Goal: Task Accomplishment & Management: Use online tool/utility

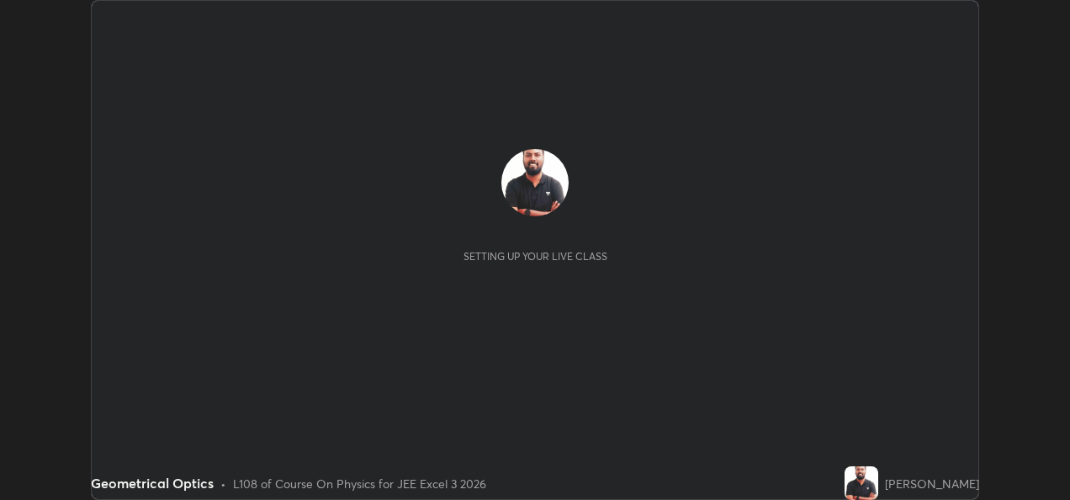
scroll to position [500, 1070]
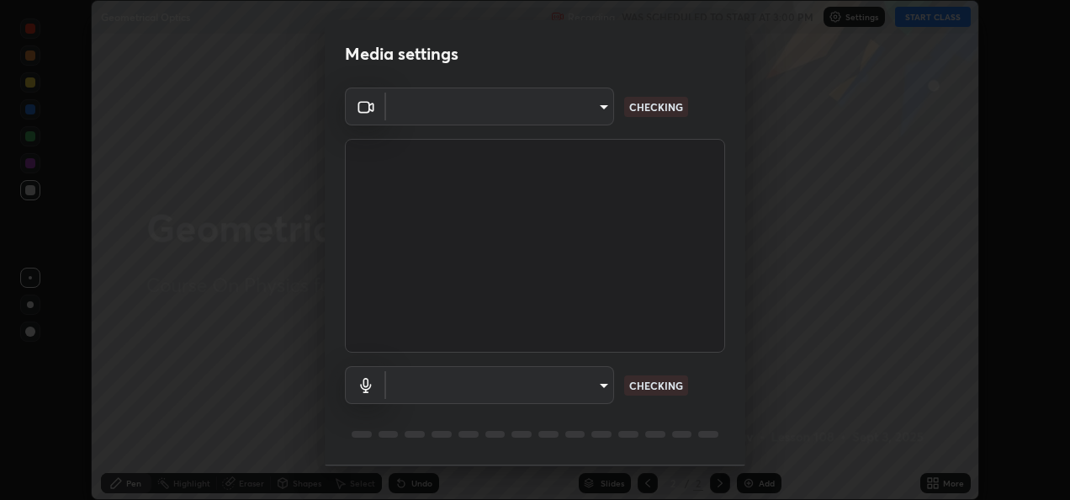
type input "fcbc606336747d805bd595eb40c6b5f29a1e1550cc5f4c8a38e7a1dcf20f99a9"
type input "bf0c866a6325e55d3bae0d7584da223482699bacb2ccebee08ad094193e983e5"
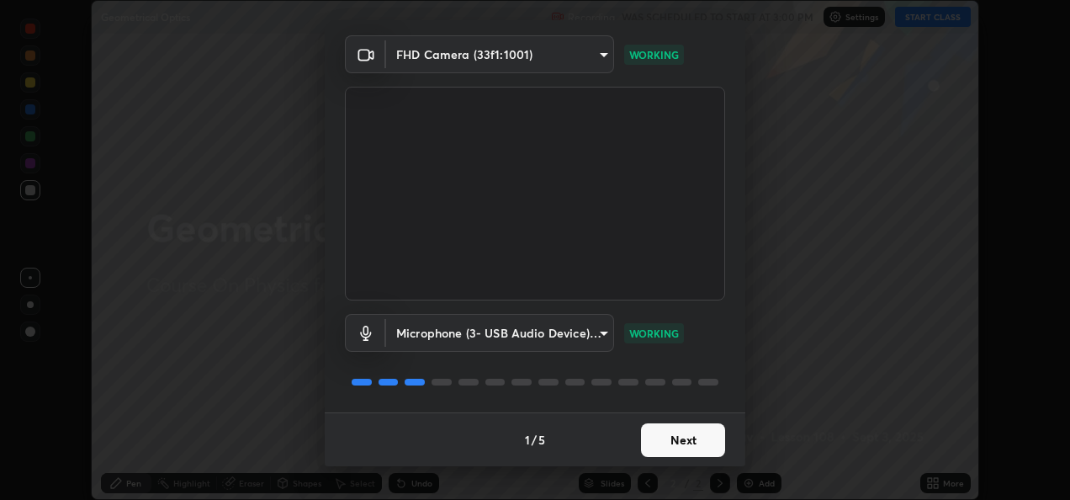
click at [682, 443] on button "Next" at bounding box center [683, 440] width 84 height 34
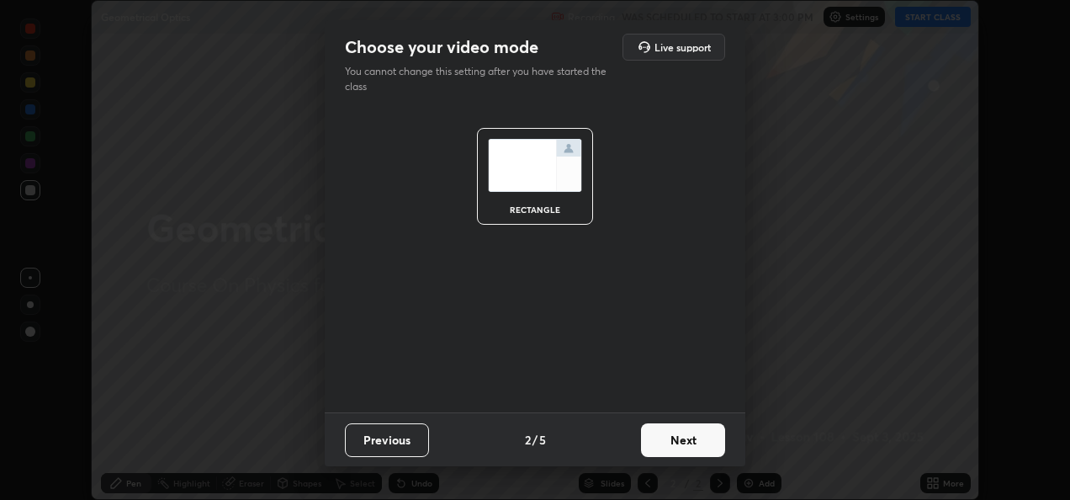
click at [683, 445] on button "Next" at bounding box center [683, 440] width 84 height 34
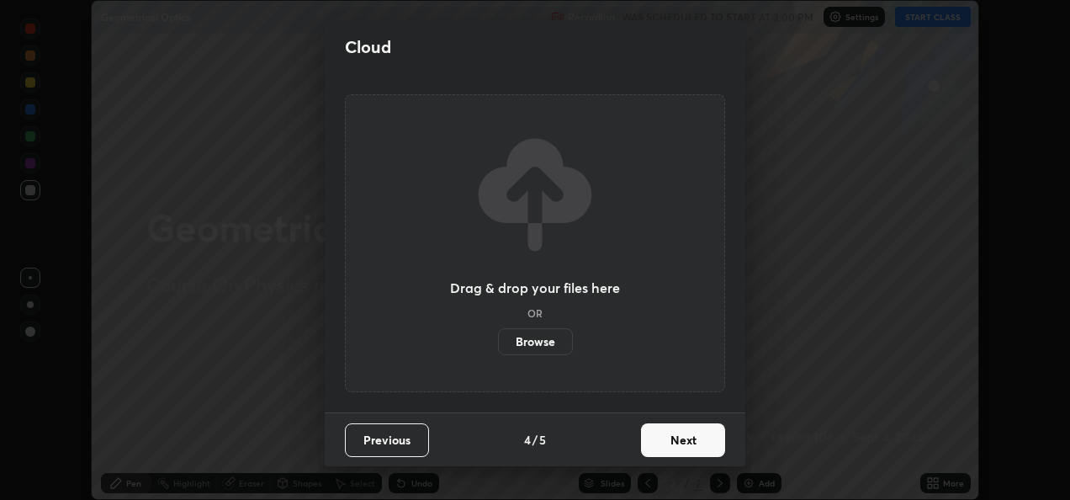
click at [685, 446] on button "Next" at bounding box center [683, 440] width 84 height 34
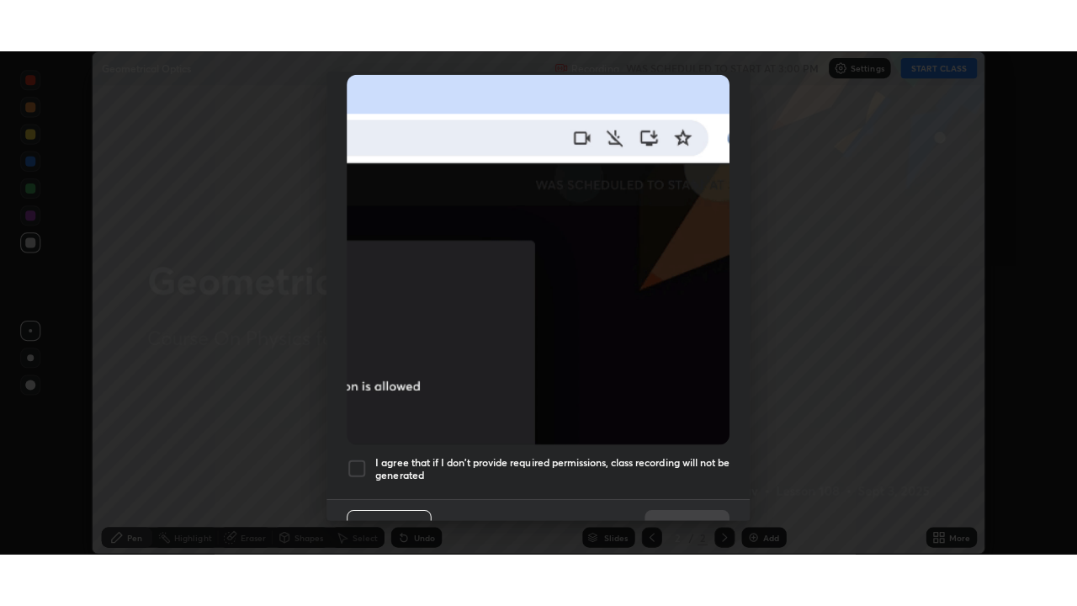
scroll to position [396, 0]
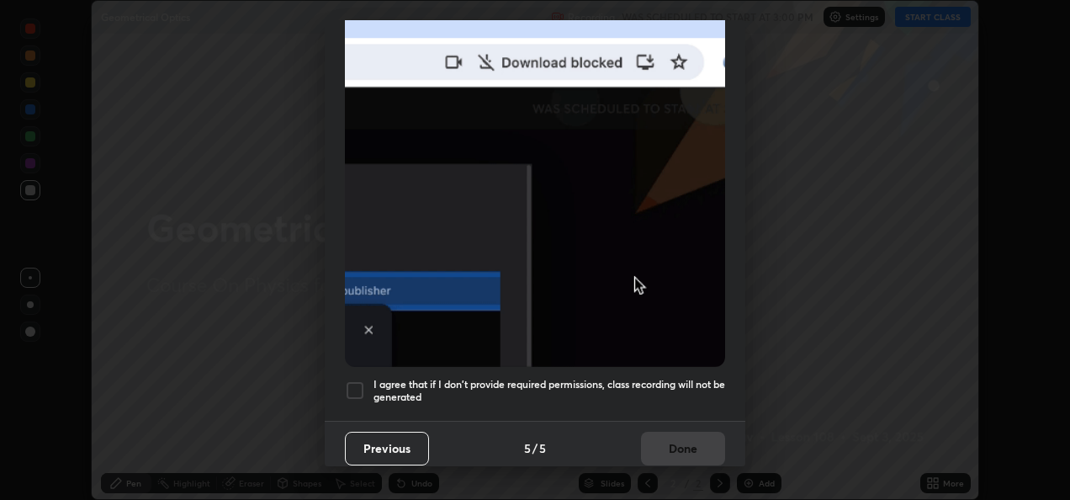
click at [358, 382] on div at bounding box center [355, 390] width 20 height 20
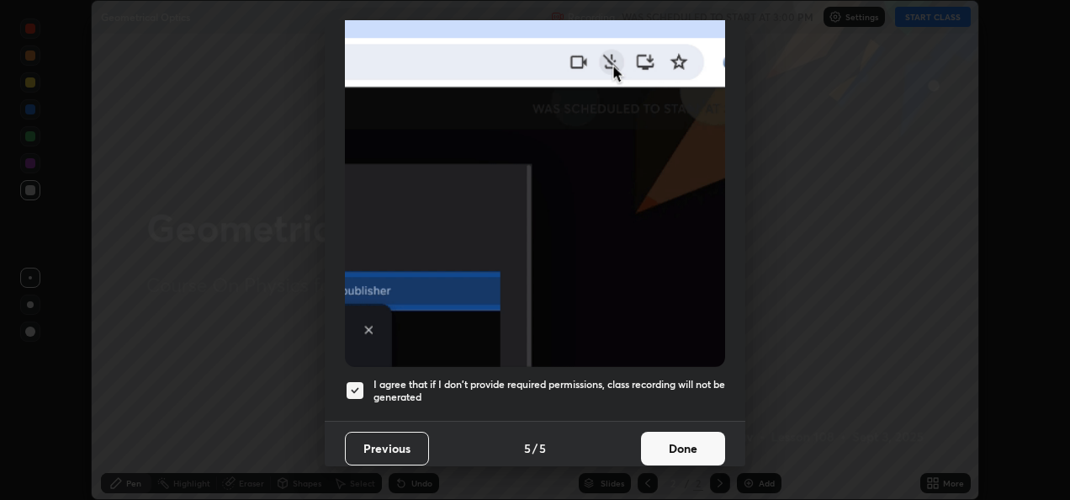
click at [675, 442] on button "Done" at bounding box center [683, 449] width 84 height 34
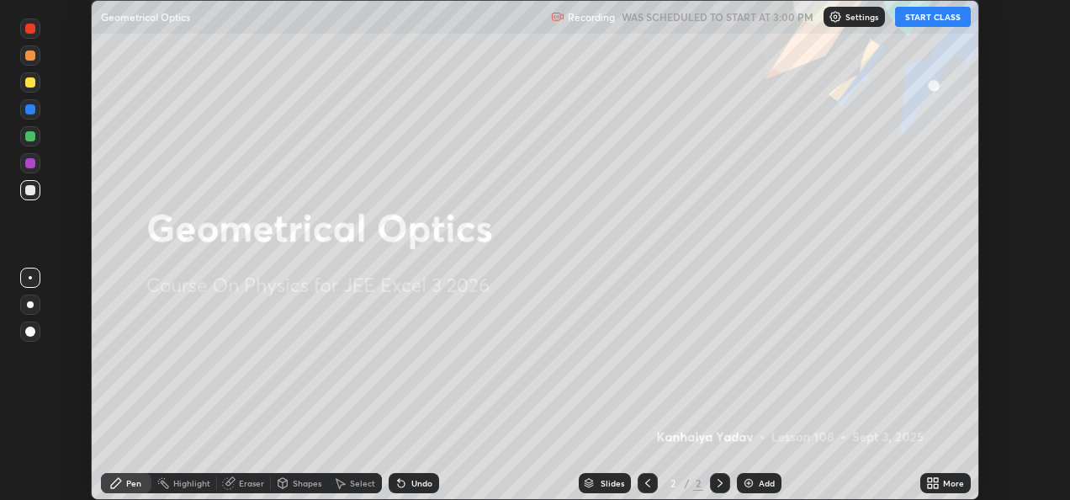
click at [941, 20] on button "START CLASS" at bounding box center [933, 17] width 76 height 20
click at [934, 486] on icon at bounding box center [936, 486] width 4 height 4
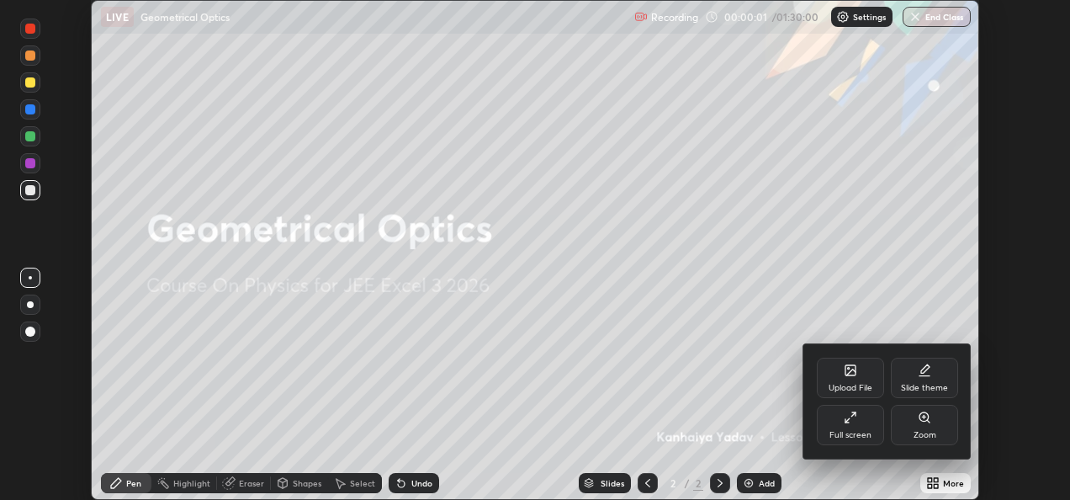
click at [848, 426] on div "Full screen" at bounding box center [850, 425] width 67 height 40
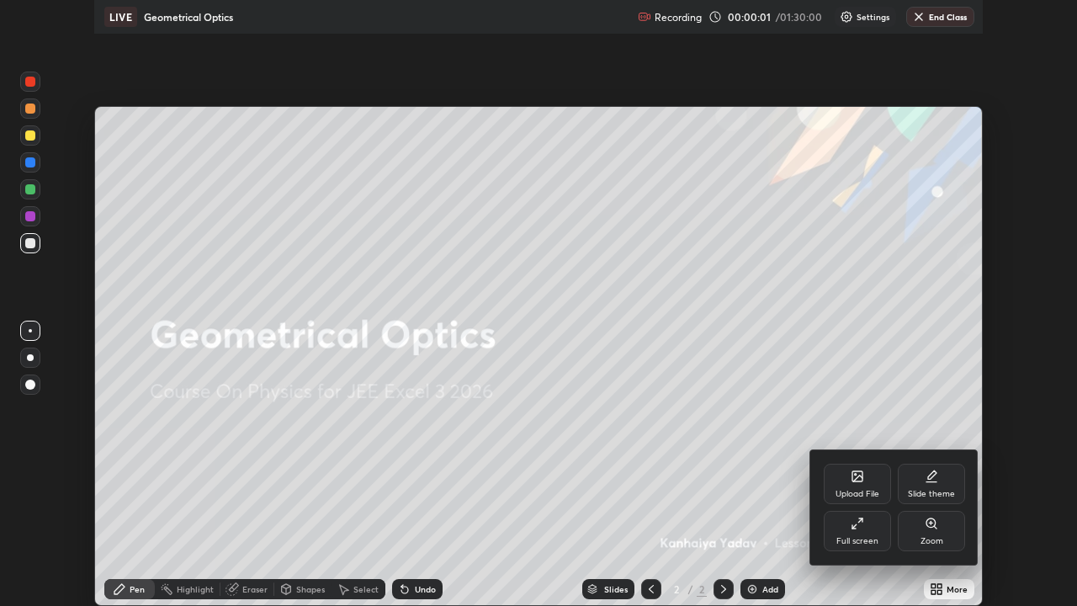
scroll to position [606, 1077]
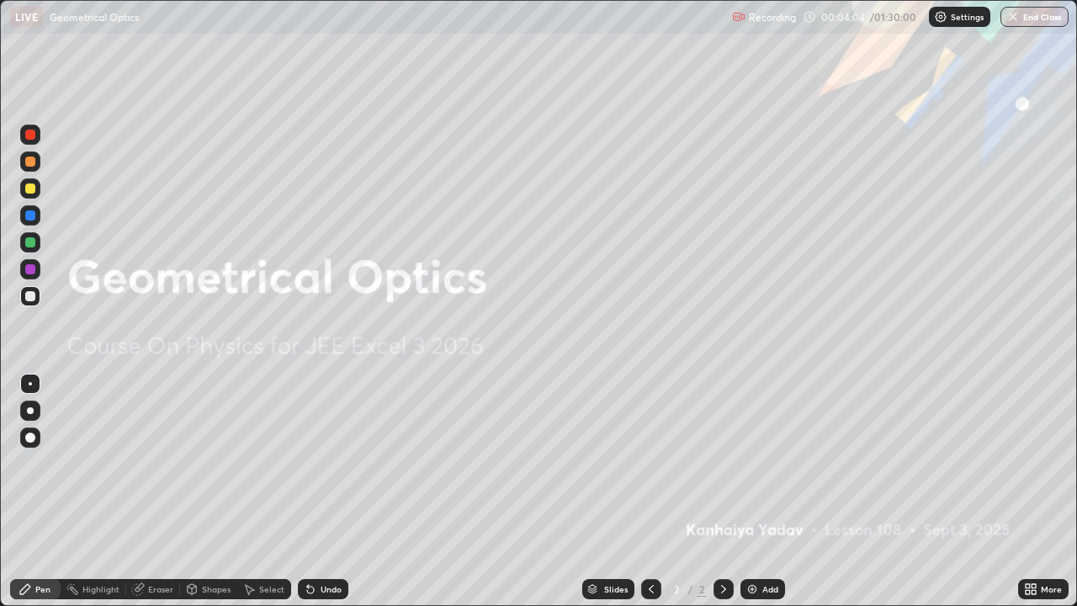
click at [747, 499] on img at bounding box center [752, 588] width 13 height 13
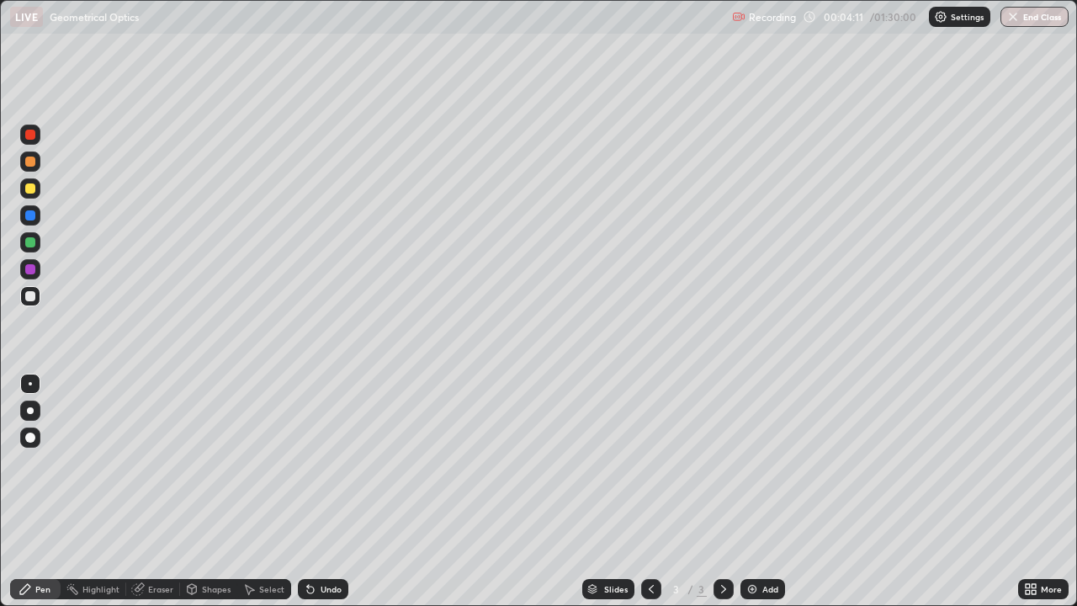
click at [209, 499] on div "Shapes" at bounding box center [216, 589] width 29 height 8
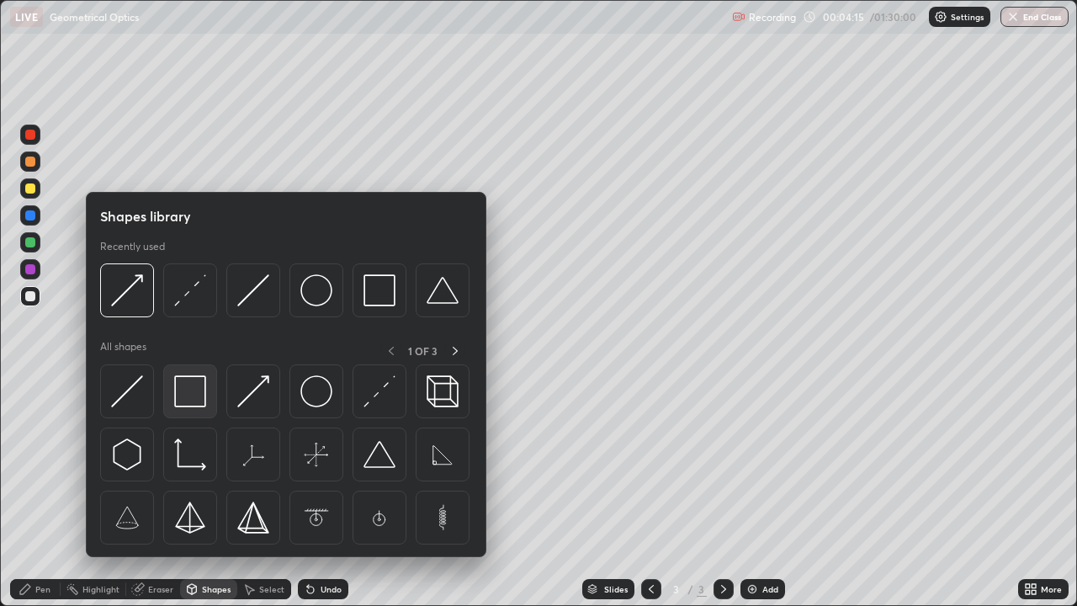
click at [193, 395] on img at bounding box center [190, 391] width 32 height 32
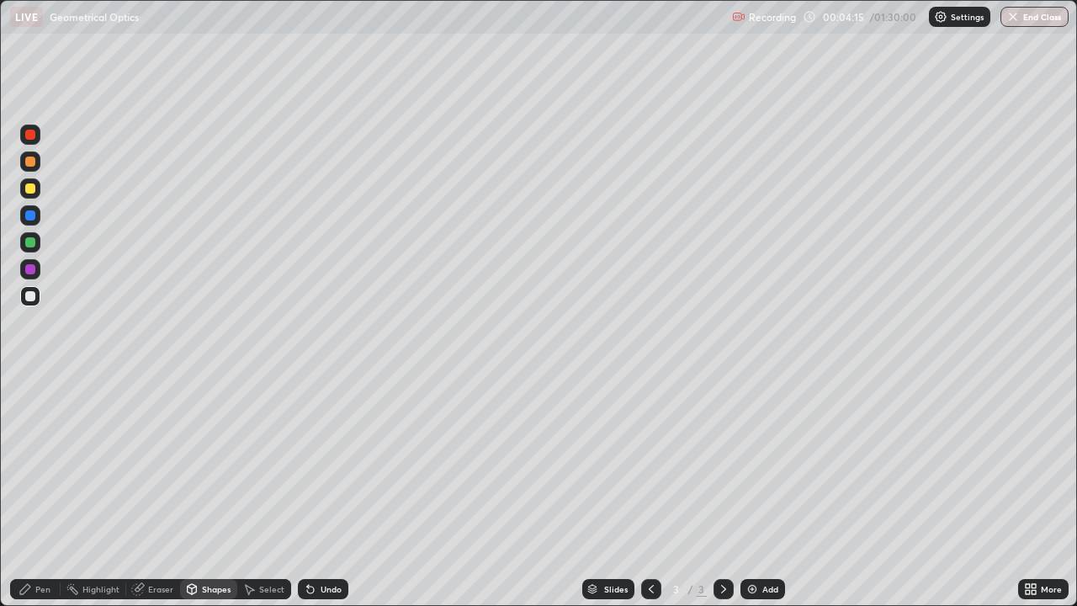
click at [30, 189] on div at bounding box center [30, 188] width 10 height 10
click at [30, 162] on div at bounding box center [30, 162] width 10 height 10
click at [39, 499] on div "Pen" at bounding box center [42, 589] width 15 height 8
click at [30, 433] on div at bounding box center [30, 438] width 10 height 10
click at [30, 384] on div at bounding box center [30, 383] width 3 height 3
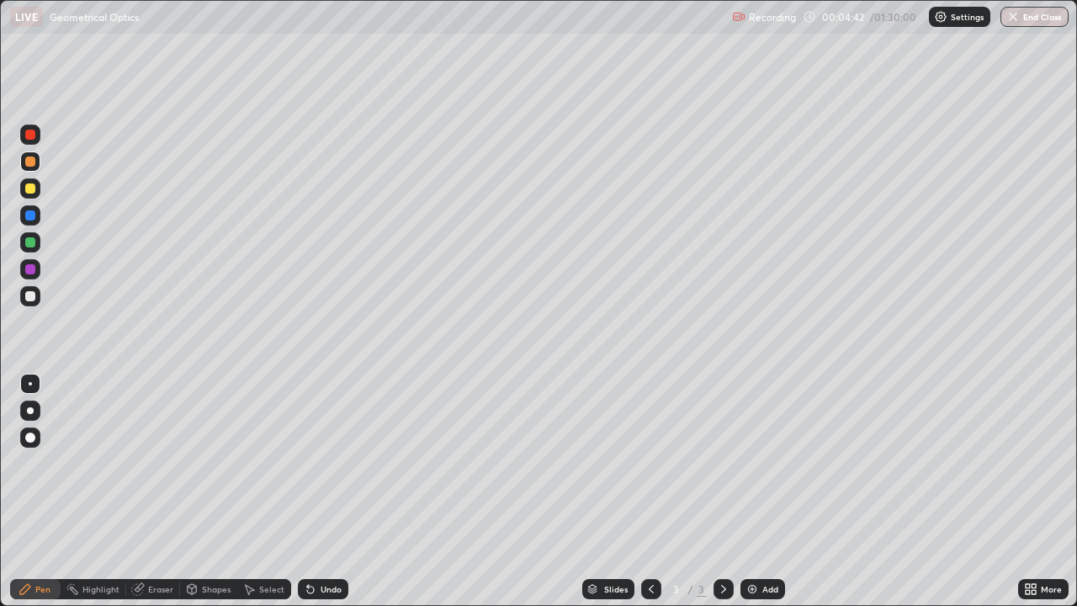
click at [29, 412] on div at bounding box center [30, 410] width 7 height 7
click at [197, 499] on icon at bounding box center [191, 588] width 13 height 13
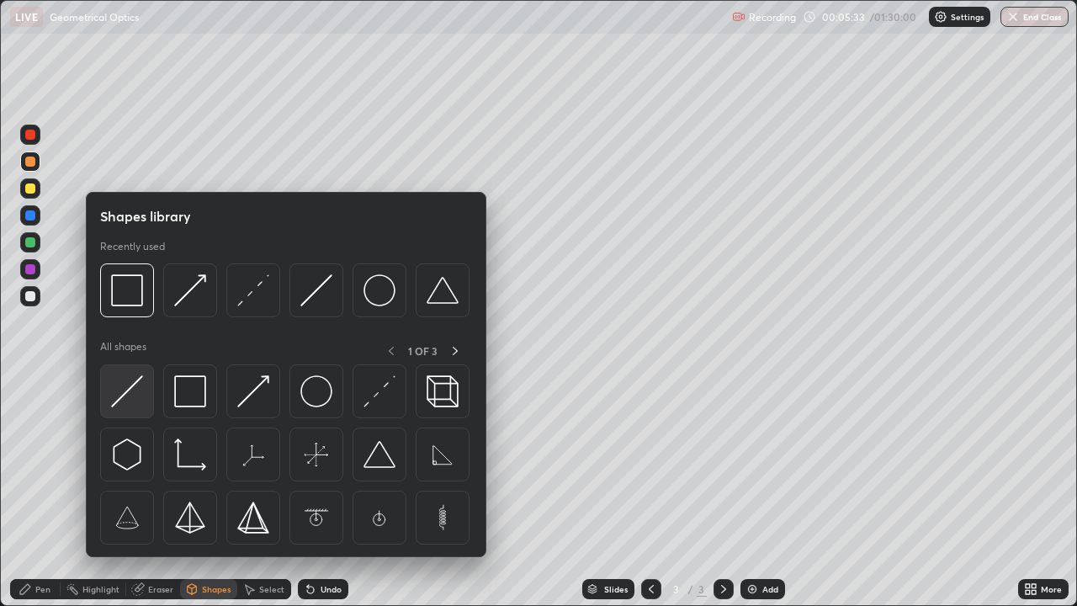
click at [123, 394] on img at bounding box center [127, 391] width 32 height 32
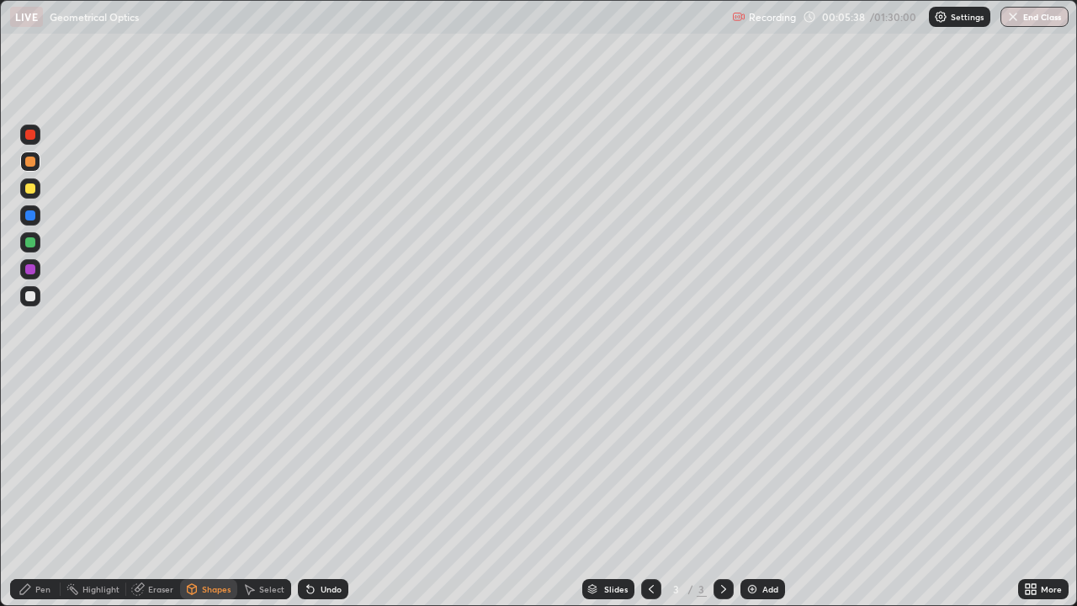
click at [45, 499] on div "Pen" at bounding box center [42, 589] width 15 height 8
click at [209, 499] on div "Shapes" at bounding box center [216, 589] width 29 height 8
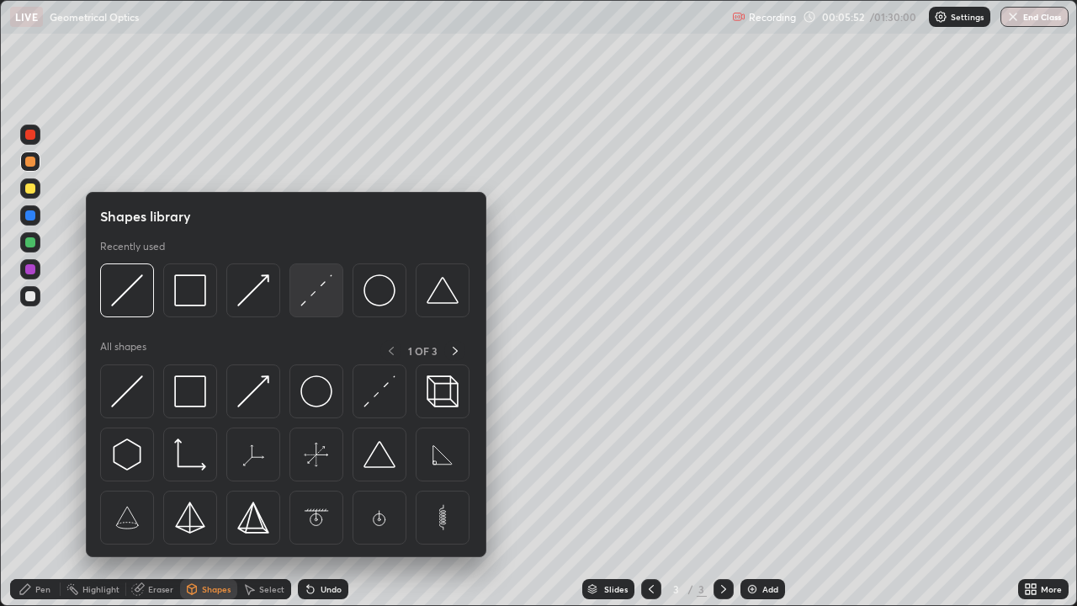
click at [309, 295] on img at bounding box center [316, 290] width 32 height 32
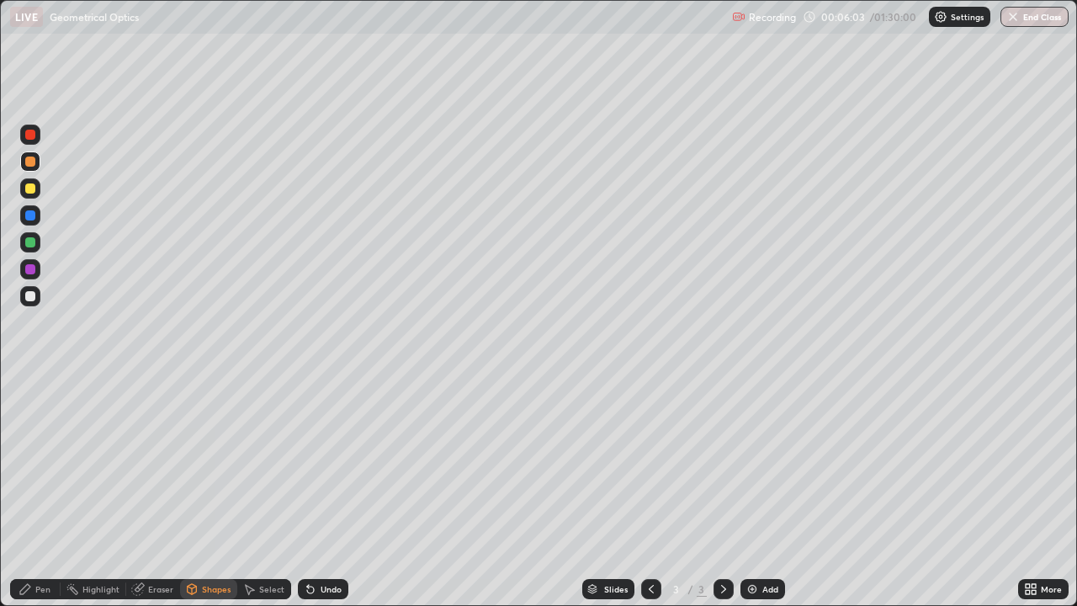
click at [37, 499] on div "Pen" at bounding box center [42, 589] width 15 height 8
click at [205, 499] on div "Shapes" at bounding box center [216, 589] width 29 height 8
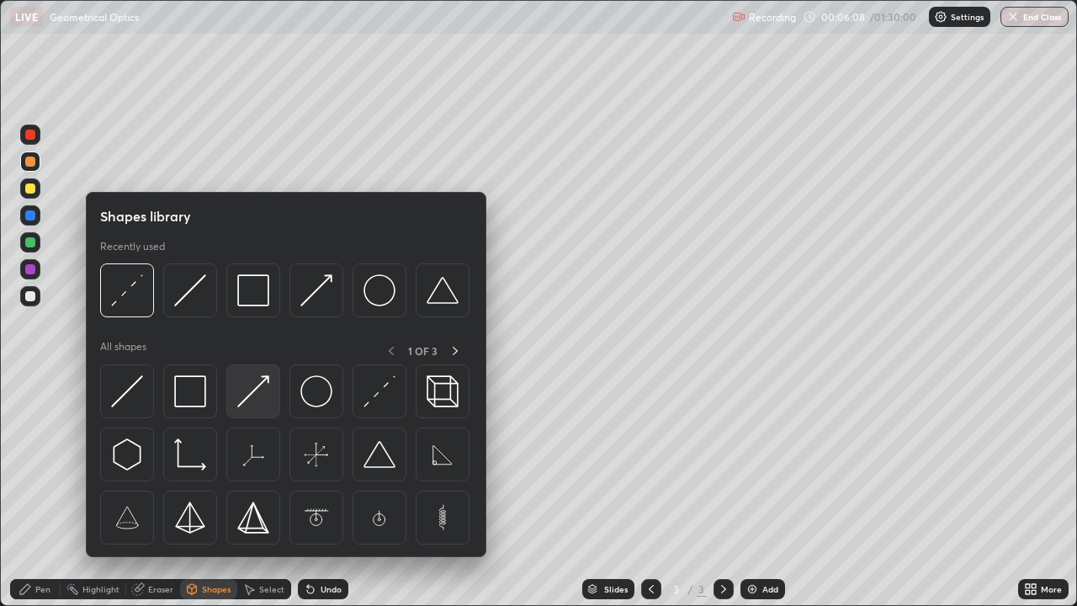
click at [252, 395] on img at bounding box center [253, 391] width 32 height 32
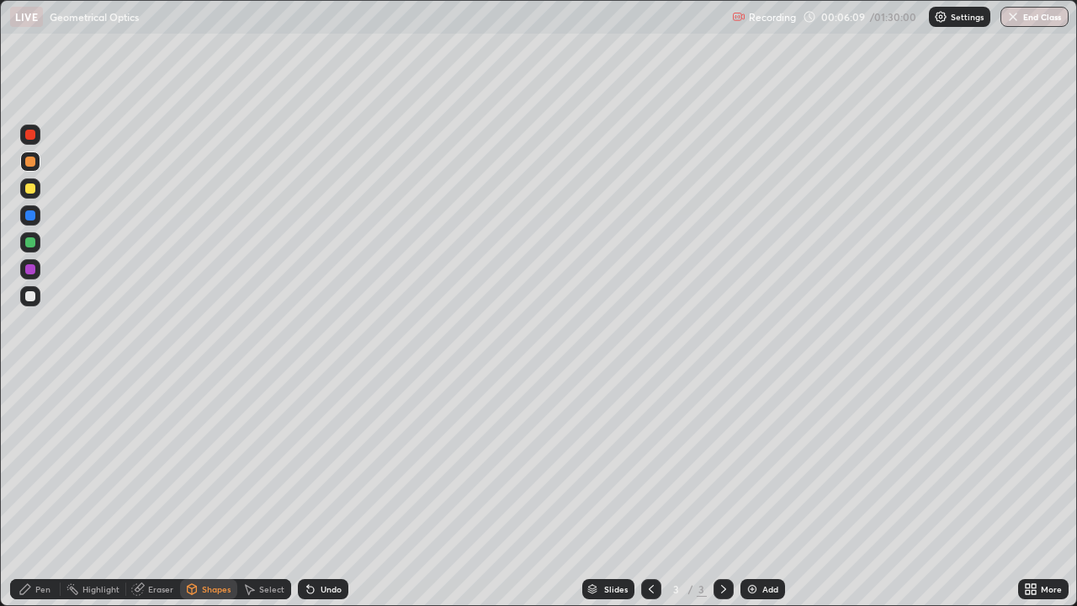
click at [31, 269] on div at bounding box center [30, 269] width 10 height 10
click at [37, 499] on div "Pen" at bounding box center [42, 589] width 15 height 8
click at [30, 294] on div at bounding box center [30, 296] width 10 height 10
click at [29, 268] on div at bounding box center [30, 269] width 10 height 10
click at [205, 499] on div "Shapes" at bounding box center [216, 589] width 29 height 8
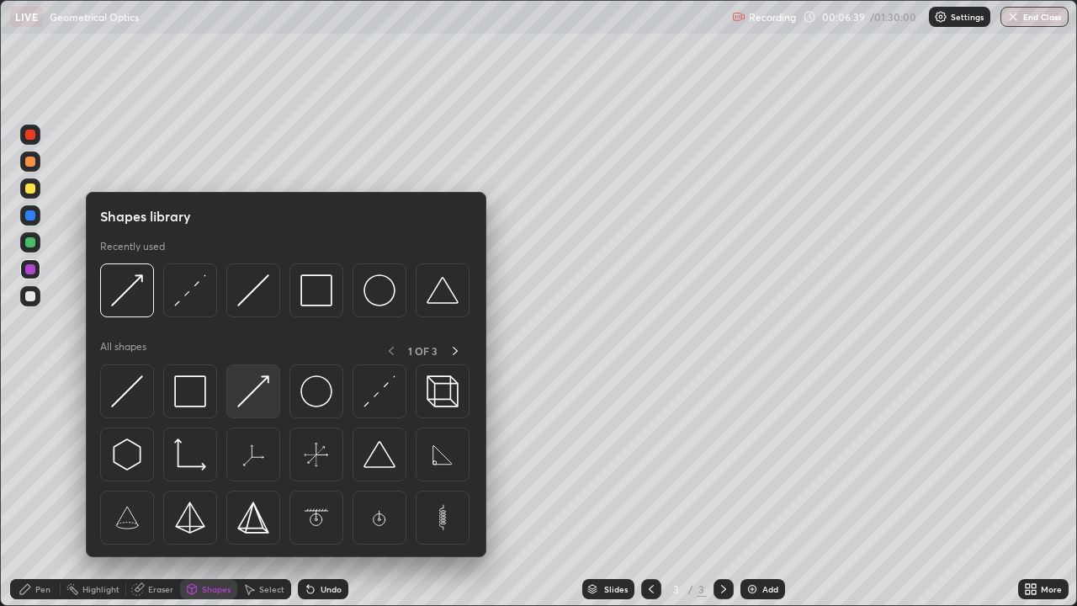
click at [251, 390] on img at bounding box center [253, 391] width 32 height 32
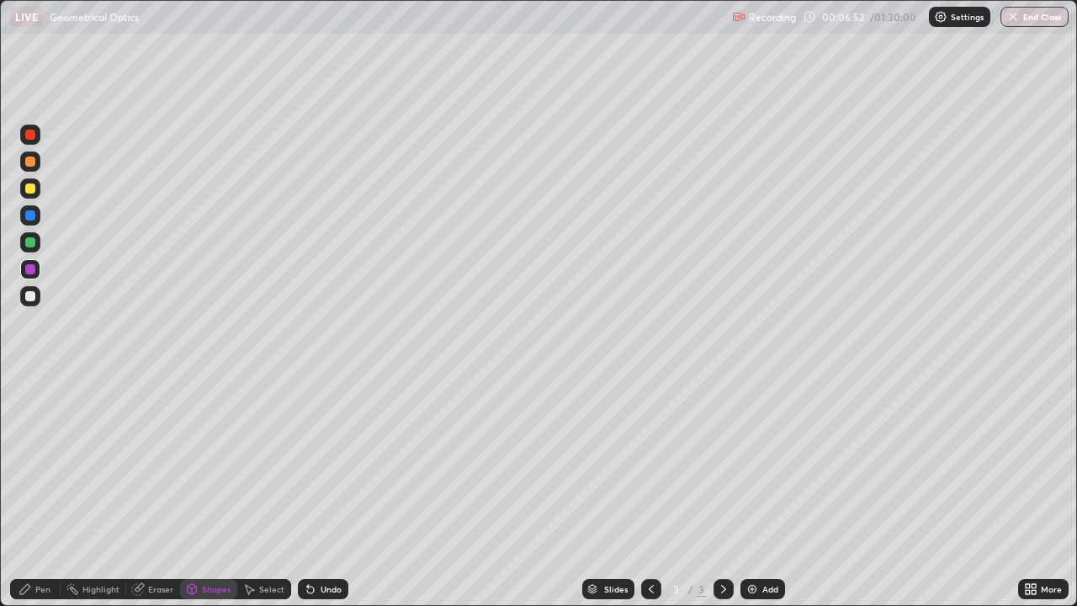
click at [29, 300] on div at bounding box center [30, 296] width 10 height 10
click at [33, 499] on div "Pen" at bounding box center [35, 589] width 50 height 20
click at [313, 499] on icon at bounding box center [310, 588] width 13 height 13
click at [32, 244] on div at bounding box center [30, 242] width 10 height 10
click at [157, 499] on div "Eraser" at bounding box center [160, 589] width 25 height 8
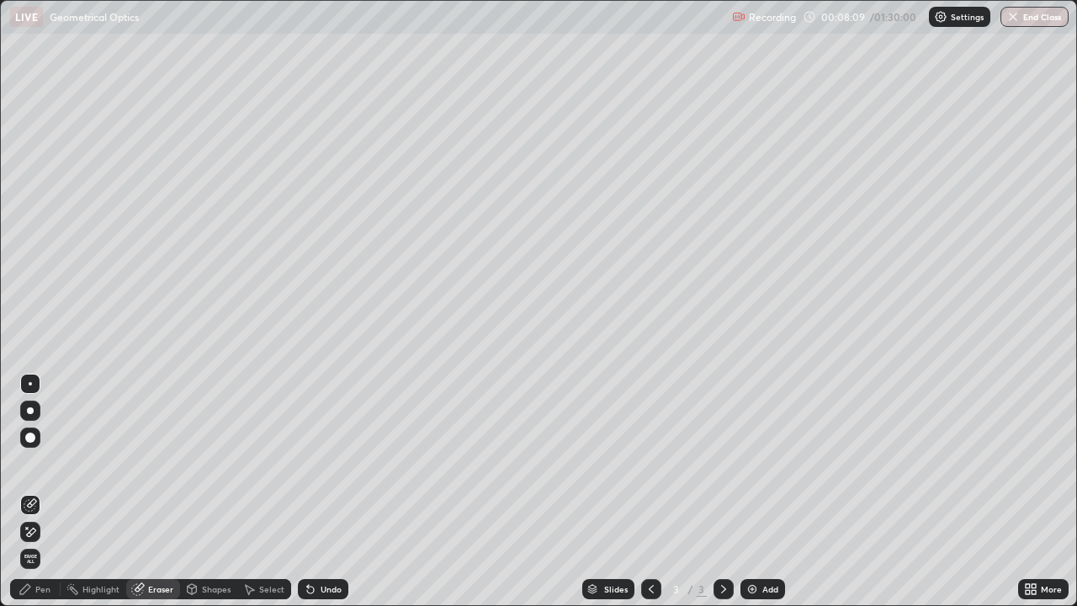
click at [200, 499] on div "Shapes" at bounding box center [208, 589] width 57 height 20
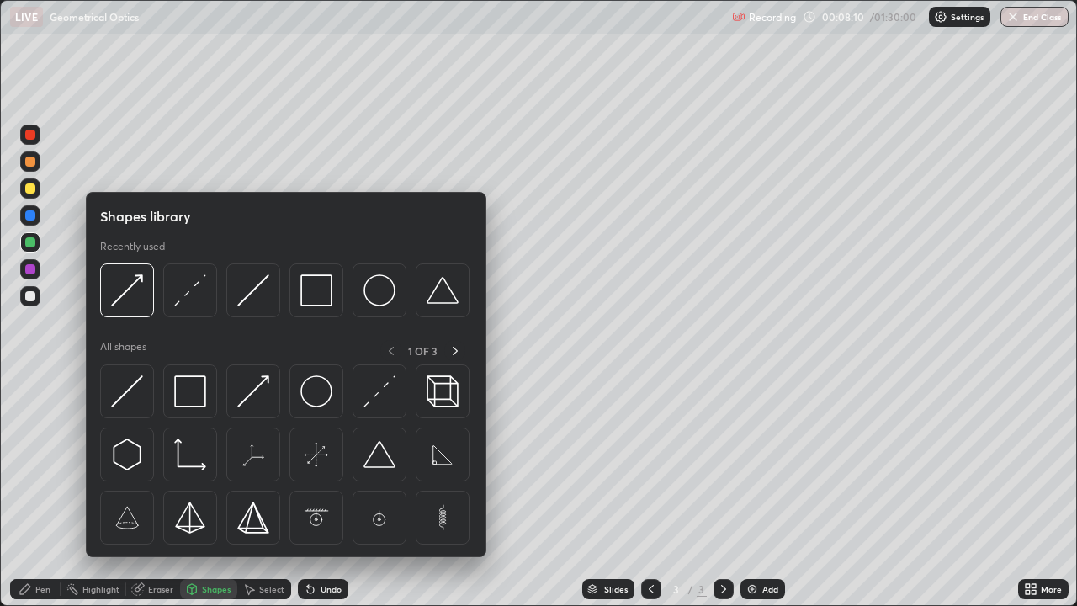
click at [187, 291] on img at bounding box center [190, 290] width 32 height 32
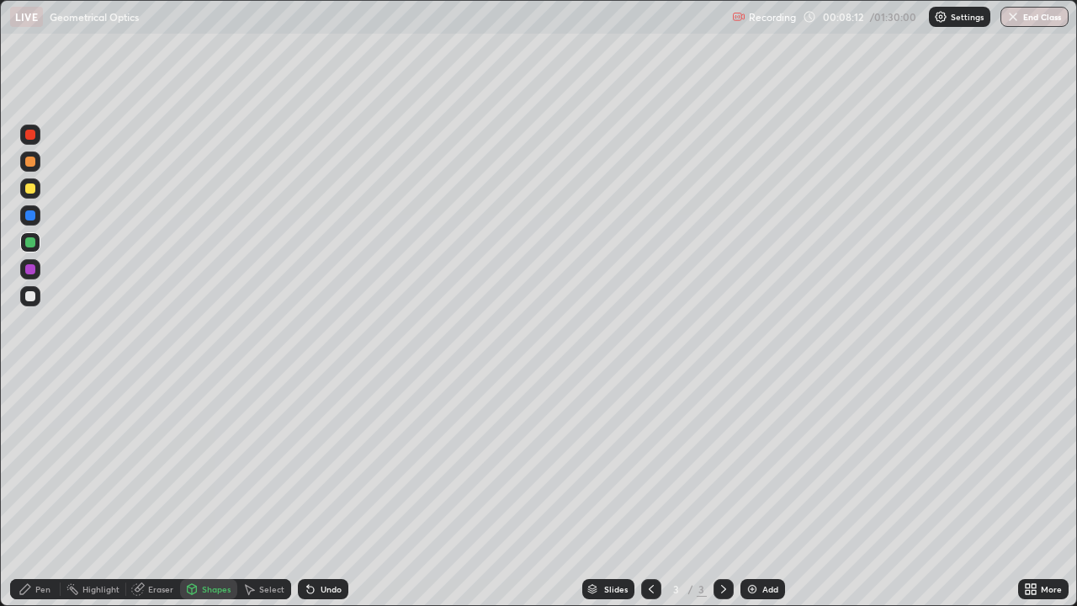
click at [29, 195] on div at bounding box center [30, 188] width 20 height 20
click at [30, 191] on div at bounding box center [30, 188] width 10 height 10
click at [27, 298] on div at bounding box center [30, 296] width 10 height 10
click at [35, 499] on div "Pen" at bounding box center [35, 589] width 50 height 20
click at [650, 499] on icon at bounding box center [651, 588] width 13 height 13
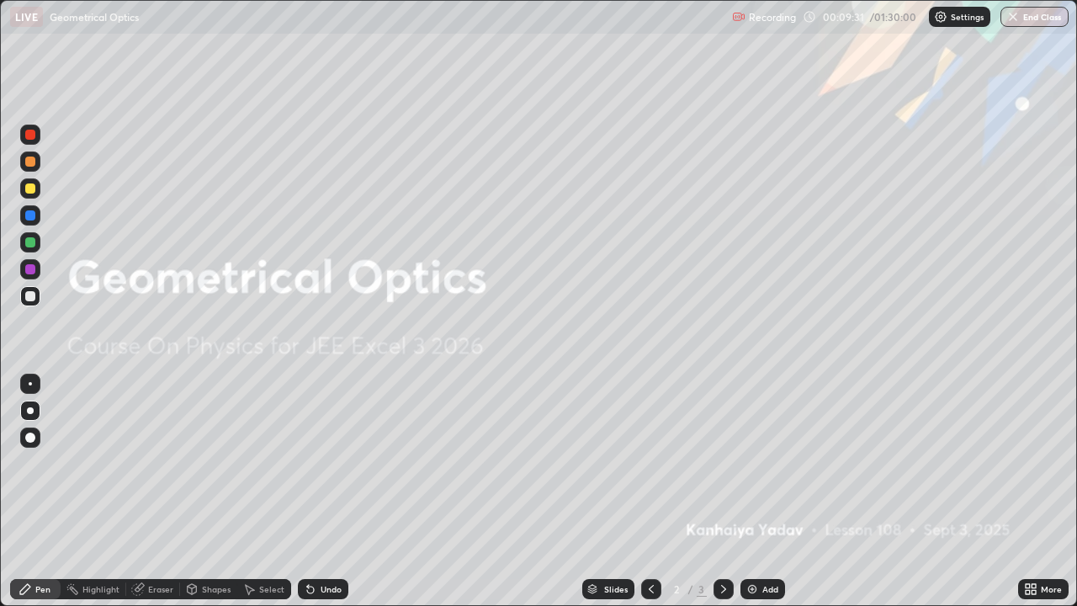
click at [316, 499] on div "Undo" at bounding box center [323, 589] width 50 height 20
click at [650, 499] on icon at bounding box center [651, 588] width 13 height 13
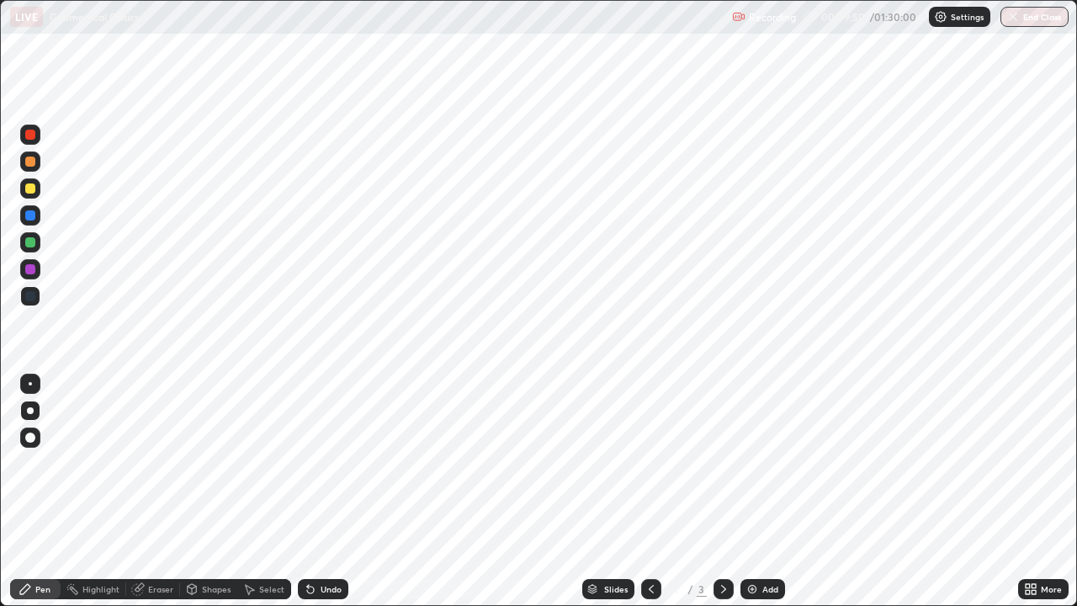
click at [721, 499] on icon at bounding box center [723, 589] width 5 height 8
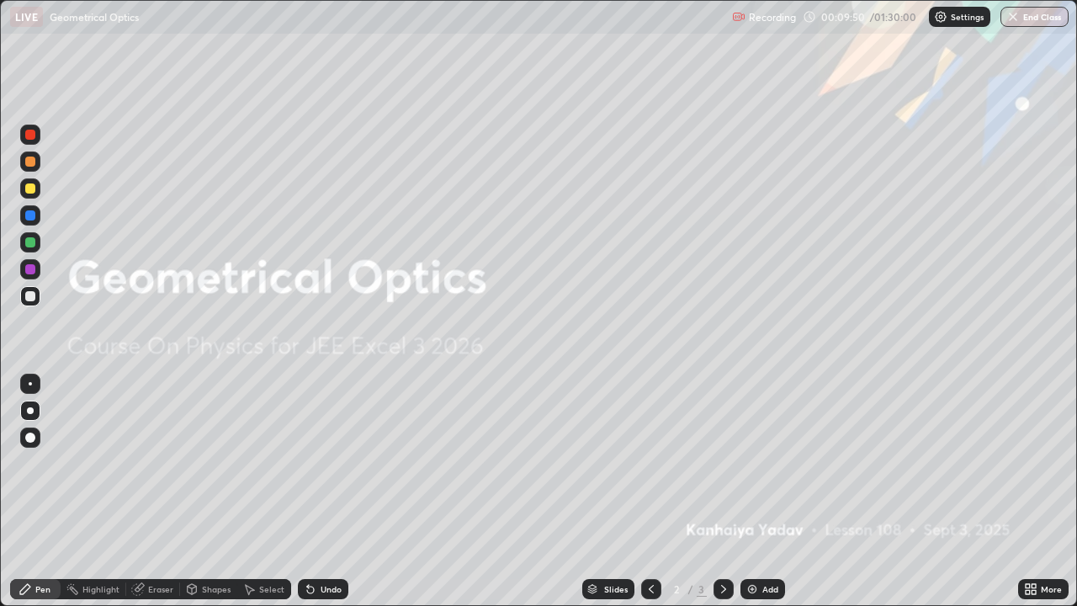
click at [720, 499] on icon at bounding box center [723, 588] width 13 height 13
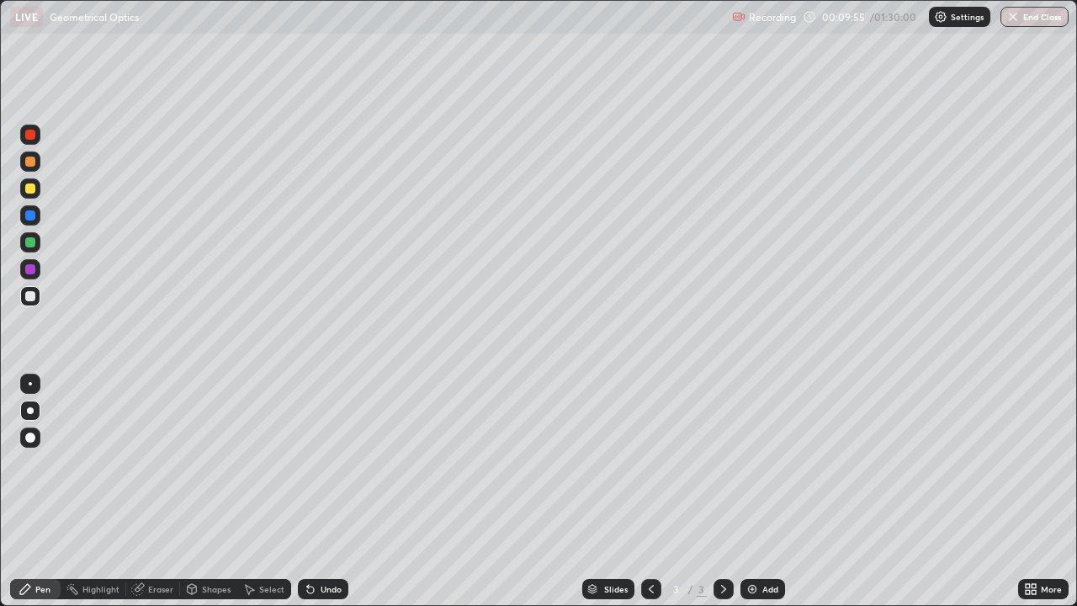
click at [151, 499] on div "Eraser" at bounding box center [160, 589] width 25 height 8
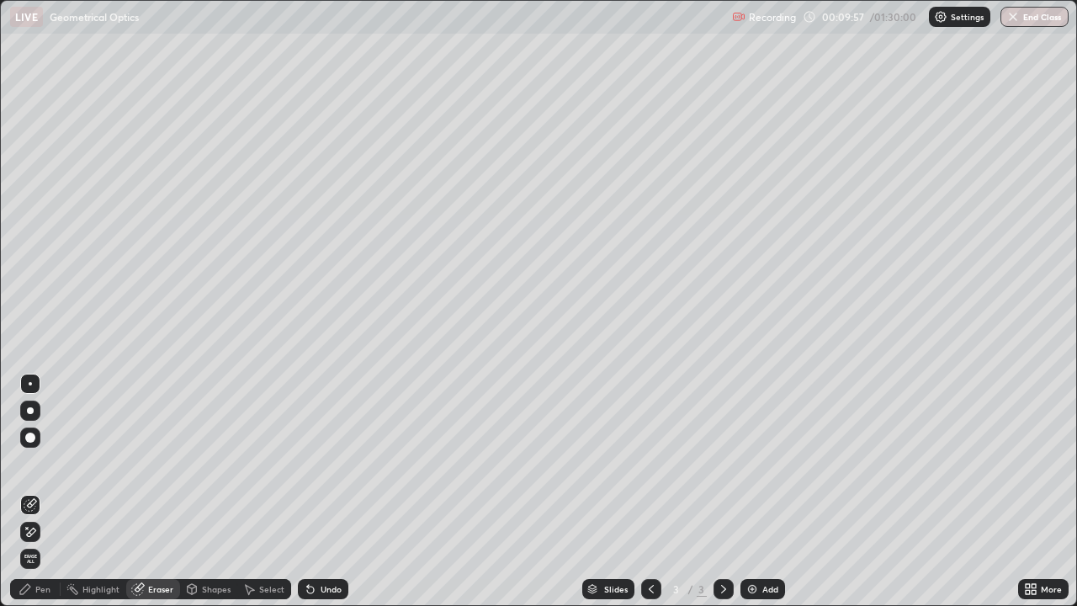
click at [33, 499] on div "Pen" at bounding box center [35, 589] width 50 height 20
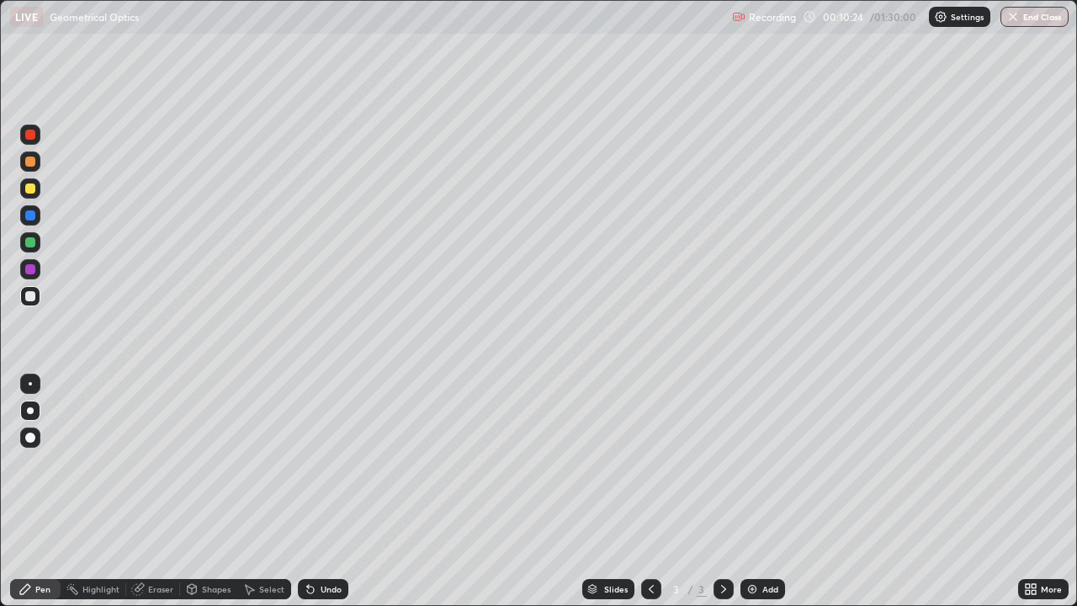
click at [34, 271] on div at bounding box center [30, 269] width 10 height 10
click at [32, 216] on div at bounding box center [30, 215] width 10 height 10
click at [31, 296] on div at bounding box center [30, 296] width 10 height 10
click at [308, 499] on icon at bounding box center [310, 590] width 7 height 7
click at [313, 499] on icon at bounding box center [310, 588] width 13 height 13
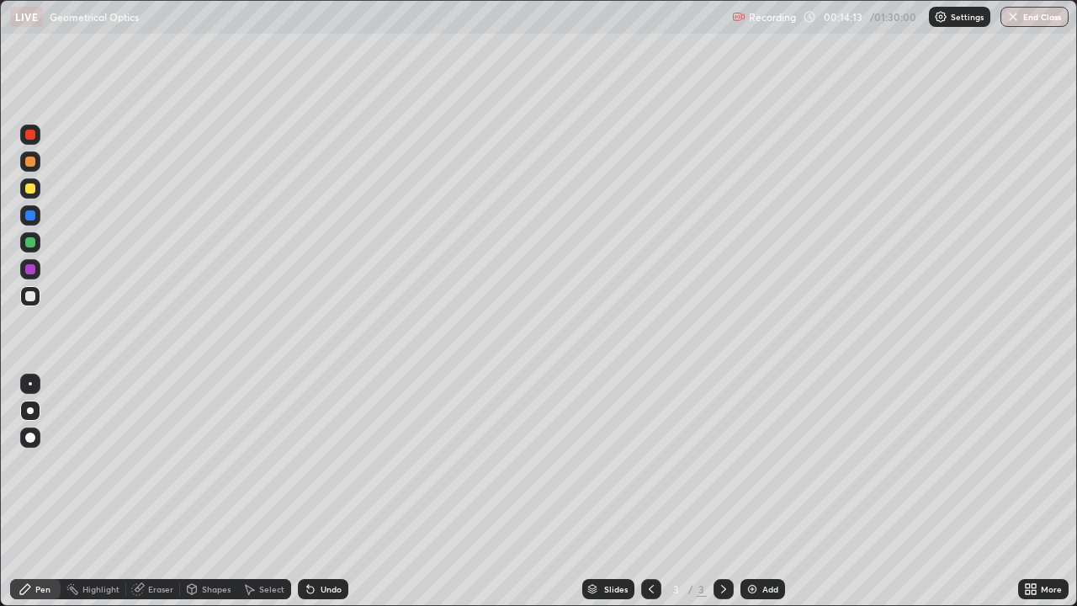
click at [150, 499] on div "Eraser" at bounding box center [160, 589] width 25 height 8
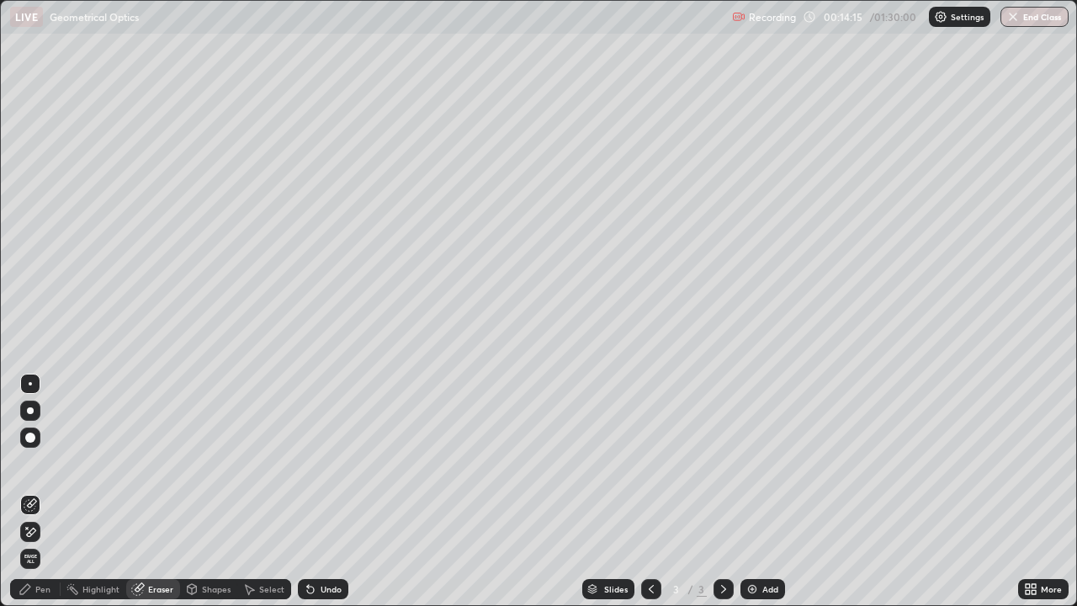
click at [37, 499] on div "Pen" at bounding box center [42, 589] width 15 height 8
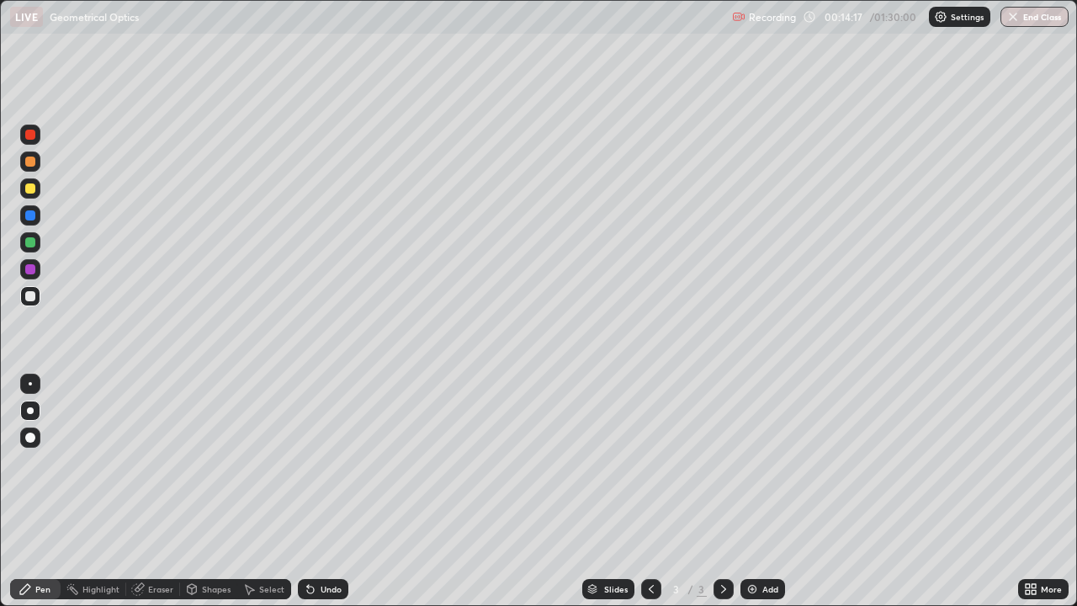
click at [37, 499] on div "Pen" at bounding box center [42, 589] width 15 height 8
click at [33, 160] on div at bounding box center [30, 162] width 10 height 10
click at [722, 499] on icon at bounding box center [723, 588] width 13 height 13
click at [754, 499] on img at bounding box center [752, 588] width 13 height 13
click at [30, 302] on div at bounding box center [30, 296] width 20 height 20
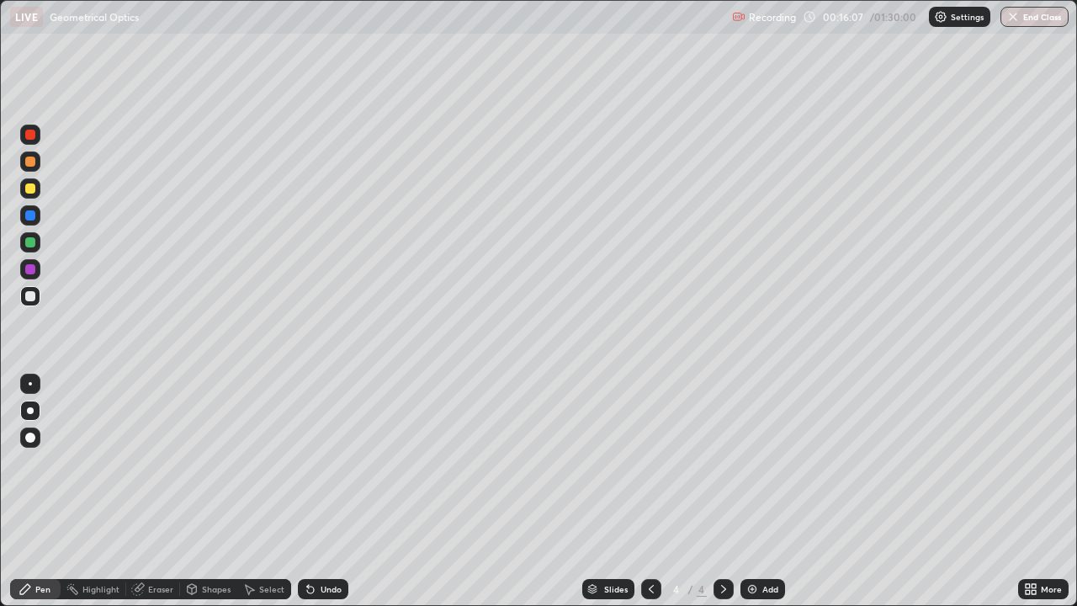
click at [650, 499] on icon at bounding box center [651, 588] width 13 height 13
click at [721, 499] on icon at bounding box center [723, 588] width 13 height 13
click at [650, 499] on icon at bounding box center [651, 588] width 13 height 13
click at [720, 499] on icon at bounding box center [723, 588] width 13 height 13
click at [649, 499] on icon at bounding box center [651, 589] width 5 height 8
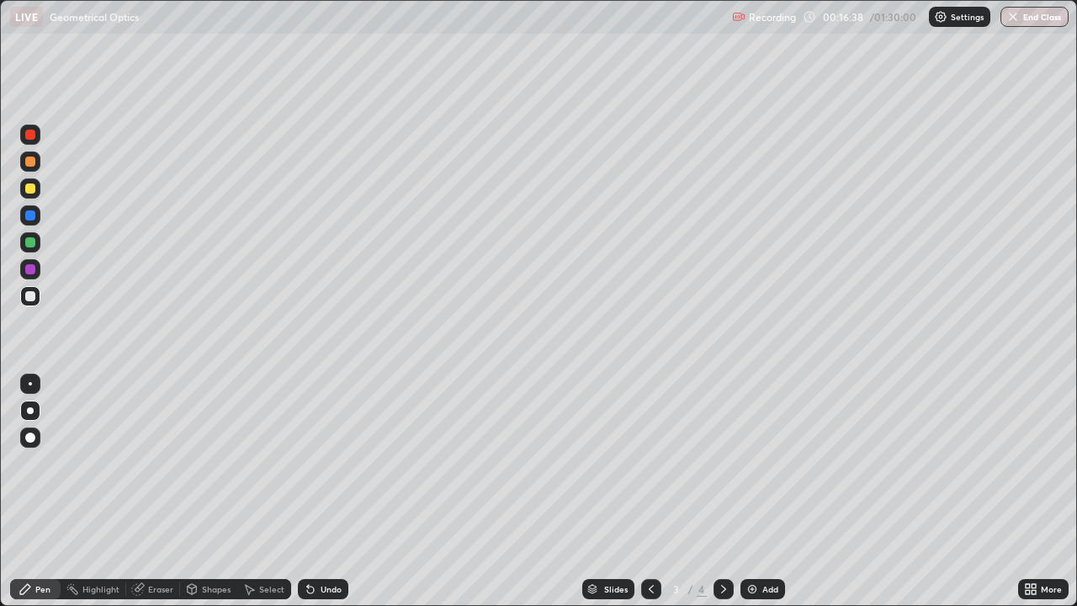
click at [720, 499] on icon at bounding box center [723, 588] width 13 height 13
click at [43, 207] on div at bounding box center [30, 215] width 27 height 27
click at [647, 499] on icon at bounding box center [651, 588] width 13 height 13
click at [722, 499] on icon at bounding box center [723, 588] width 13 height 13
click at [35, 296] on div at bounding box center [30, 296] width 10 height 10
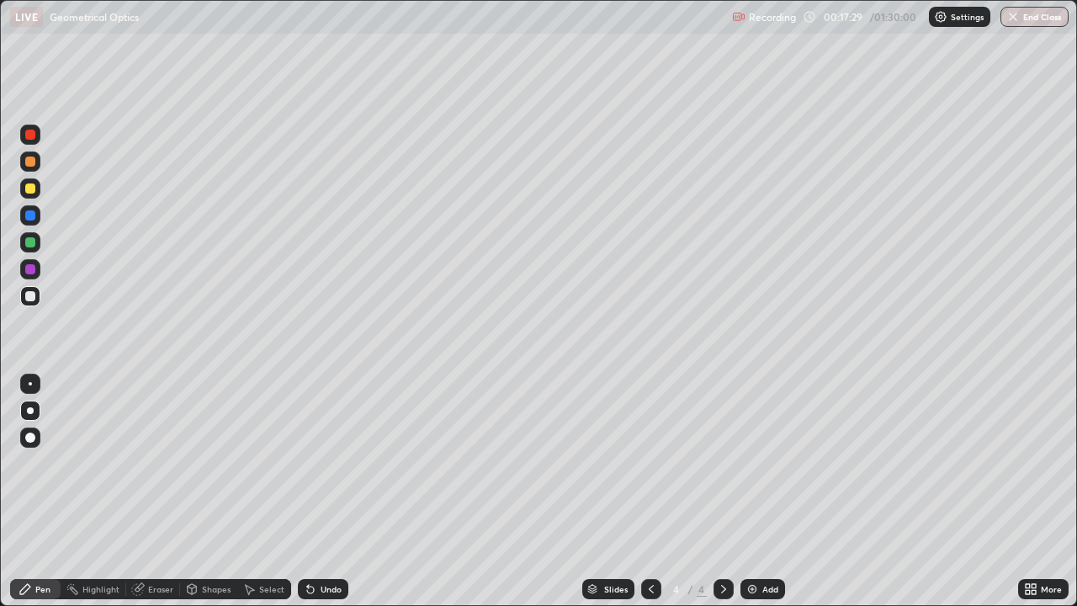
click at [722, 499] on icon at bounding box center [723, 588] width 13 height 13
click at [646, 499] on icon at bounding box center [651, 588] width 13 height 13
click at [722, 499] on icon at bounding box center [723, 588] width 13 height 13
click at [646, 499] on icon at bounding box center [651, 588] width 13 height 13
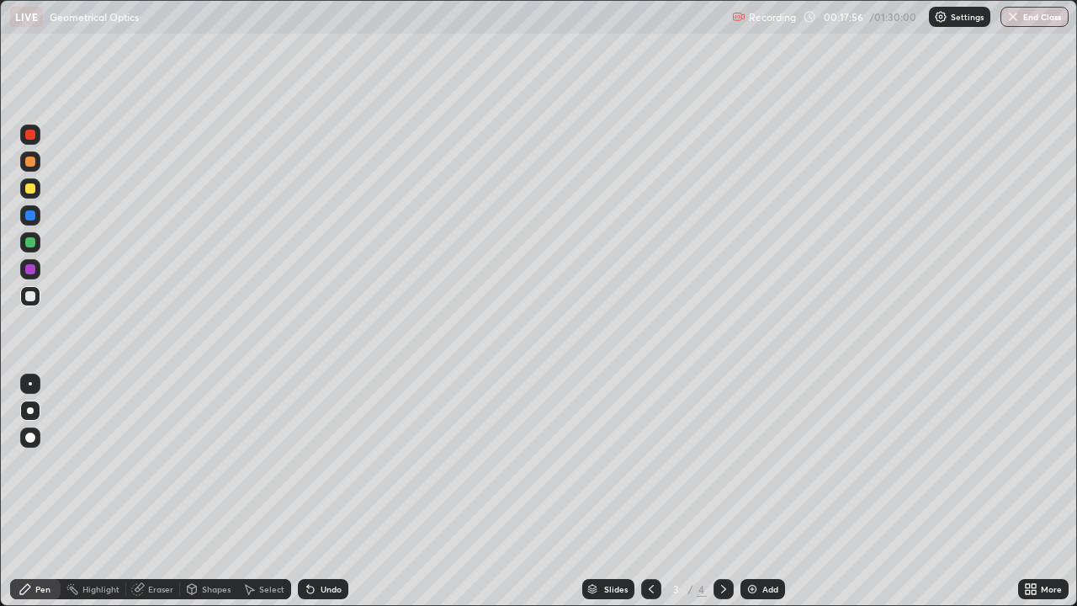
click at [722, 499] on icon at bounding box center [723, 588] width 13 height 13
click at [649, 499] on icon at bounding box center [651, 589] width 5 height 8
click at [722, 499] on icon at bounding box center [723, 588] width 13 height 13
click at [646, 499] on icon at bounding box center [651, 588] width 13 height 13
click at [720, 499] on icon at bounding box center [723, 588] width 13 height 13
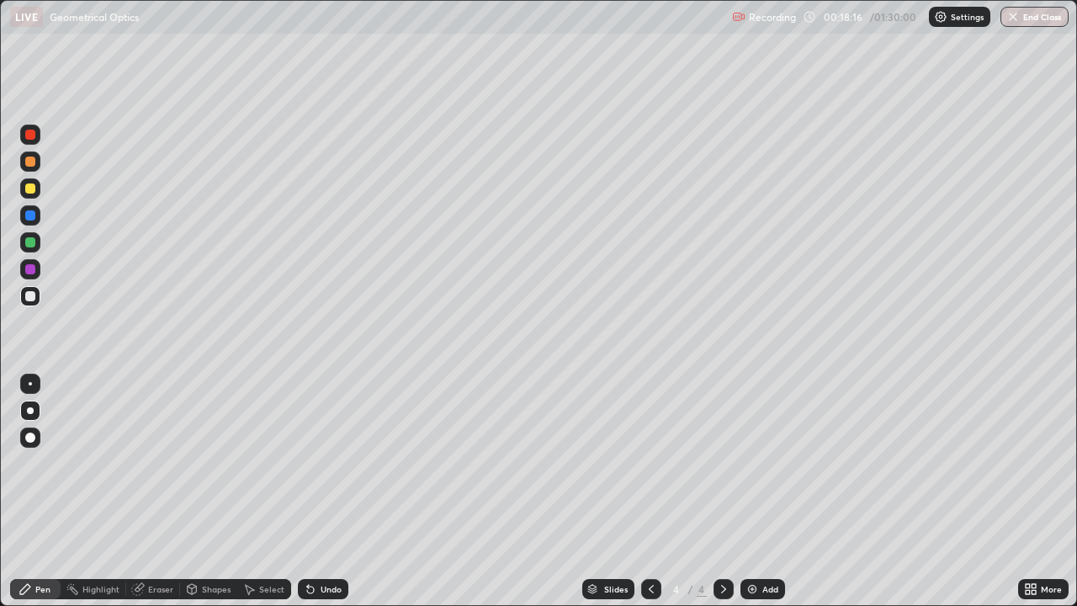
click at [649, 499] on icon at bounding box center [651, 589] width 5 height 8
click at [724, 499] on icon at bounding box center [723, 588] width 13 height 13
click at [650, 499] on icon at bounding box center [651, 588] width 13 height 13
click at [722, 499] on icon at bounding box center [723, 588] width 13 height 13
click at [28, 244] on div at bounding box center [30, 242] width 10 height 10
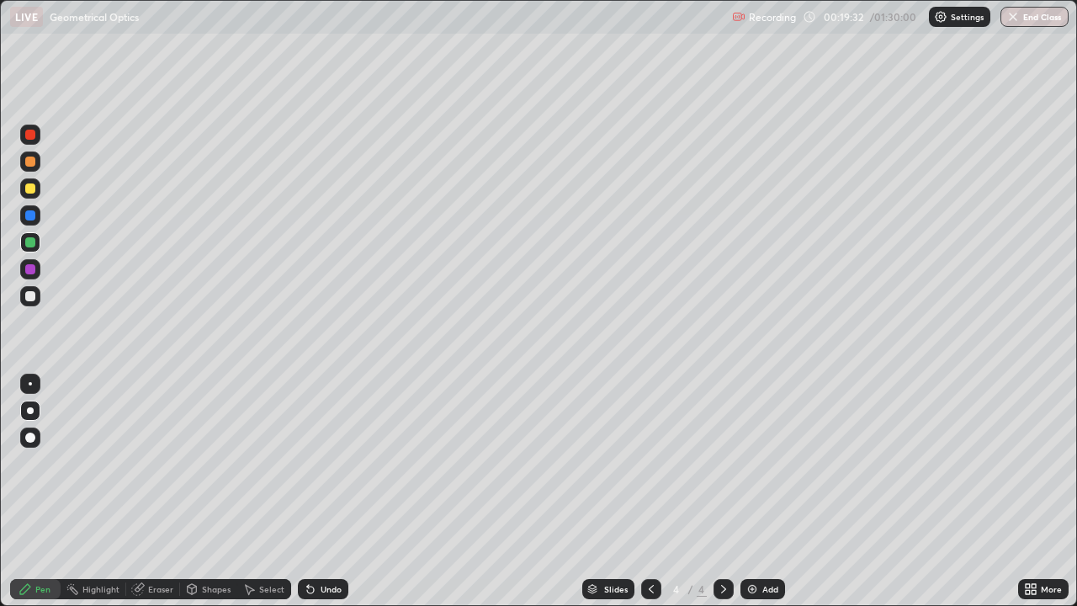
click at [29, 300] on div at bounding box center [30, 296] width 10 height 10
click at [721, 499] on icon at bounding box center [723, 588] width 13 height 13
click at [751, 499] on img at bounding box center [752, 588] width 13 height 13
click at [648, 499] on icon at bounding box center [651, 588] width 13 height 13
click at [724, 499] on icon at bounding box center [723, 588] width 13 height 13
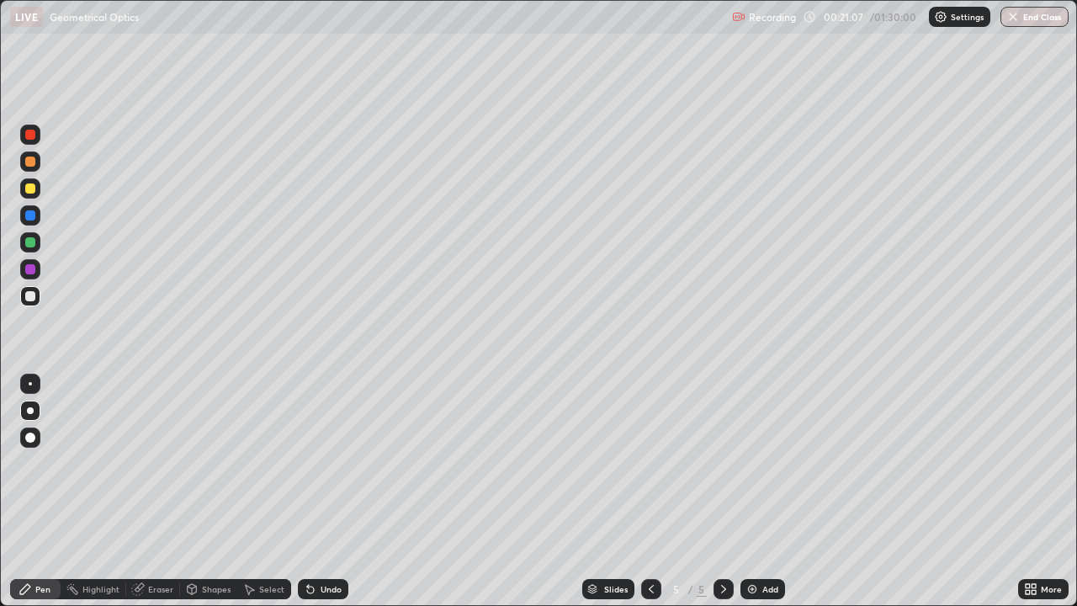
click at [29, 165] on div at bounding box center [30, 162] width 10 height 10
click at [31, 300] on div at bounding box center [30, 296] width 10 height 10
click at [313, 499] on icon at bounding box center [310, 588] width 13 height 13
click at [311, 499] on icon at bounding box center [310, 588] width 13 height 13
click at [645, 499] on icon at bounding box center [651, 588] width 13 height 13
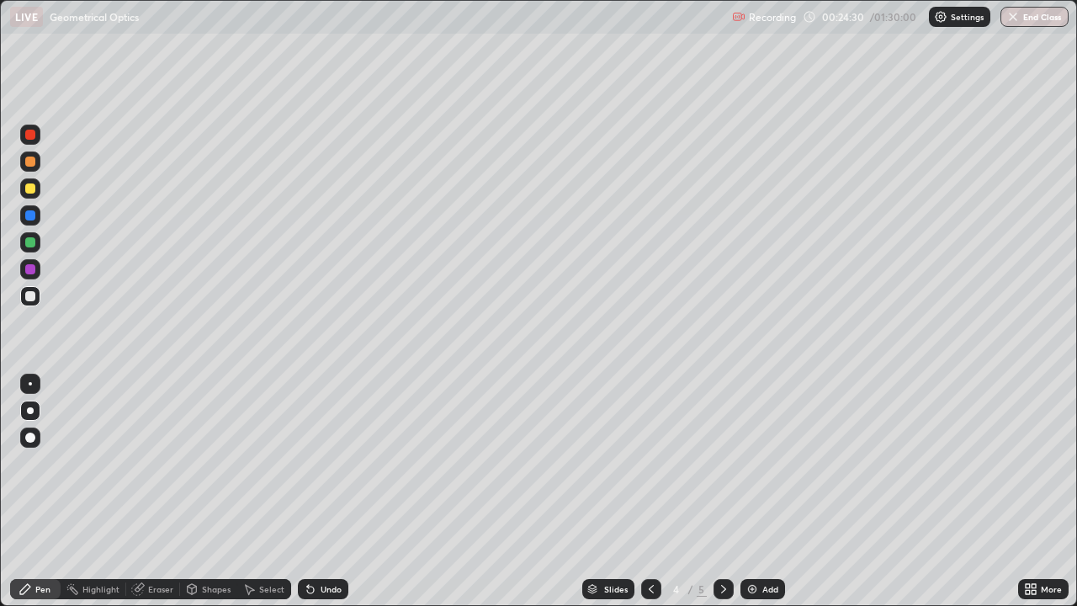
click at [647, 499] on icon at bounding box center [651, 588] width 13 height 13
click at [722, 499] on icon at bounding box center [723, 588] width 13 height 13
click at [651, 499] on icon at bounding box center [651, 588] width 13 height 13
click at [720, 499] on icon at bounding box center [723, 588] width 13 height 13
click at [722, 499] on icon at bounding box center [723, 588] width 13 height 13
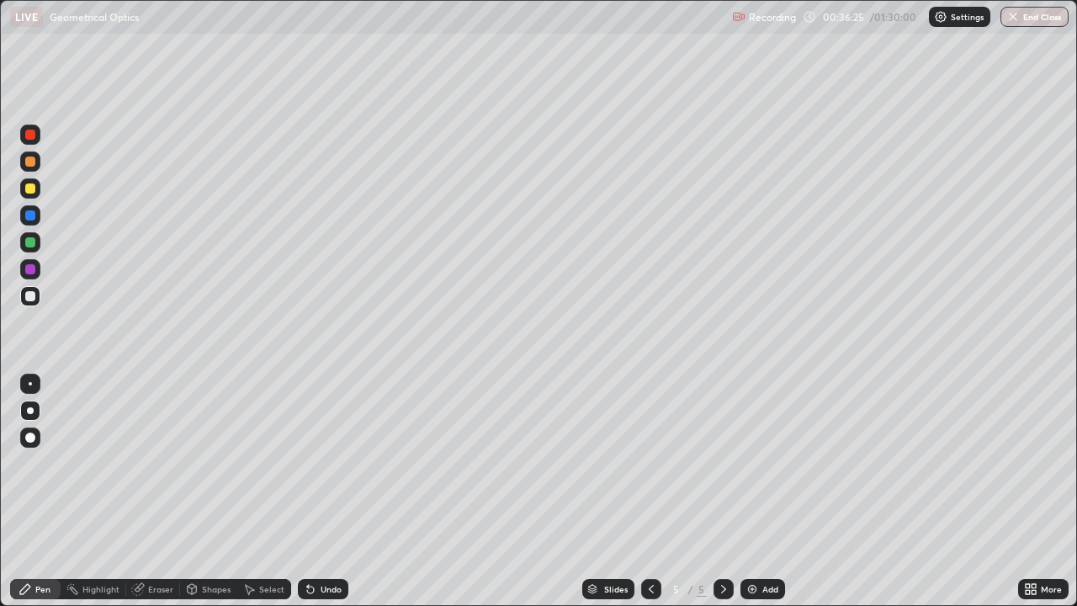
click at [650, 499] on icon at bounding box center [651, 588] width 13 height 13
click at [722, 499] on icon at bounding box center [723, 588] width 13 height 13
